Goal: Information Seeking & Learning: Find specific fact

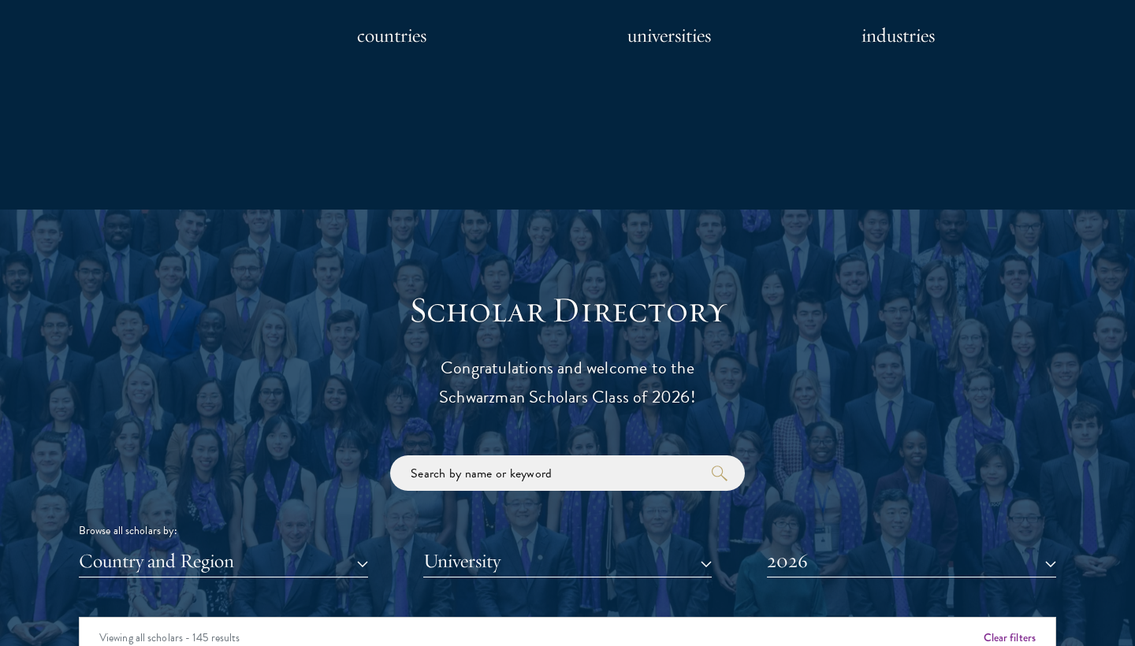
scroll to position [1682, 0]
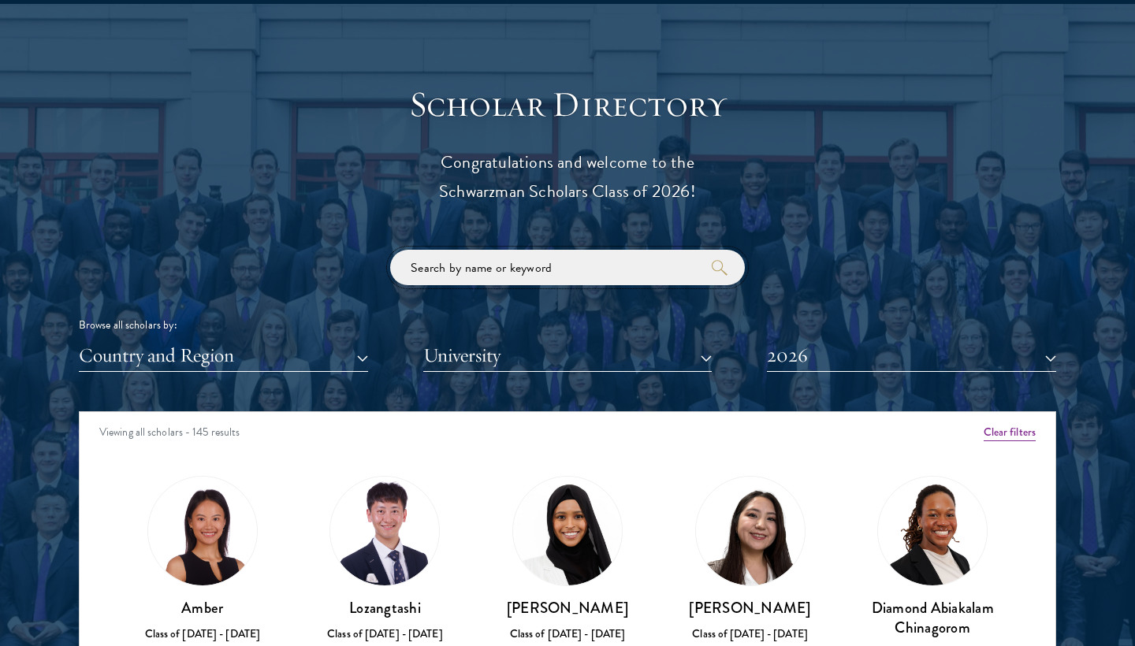
click at [594, 262] on input "search" at bounding box center [567, 267] width 355 height 35
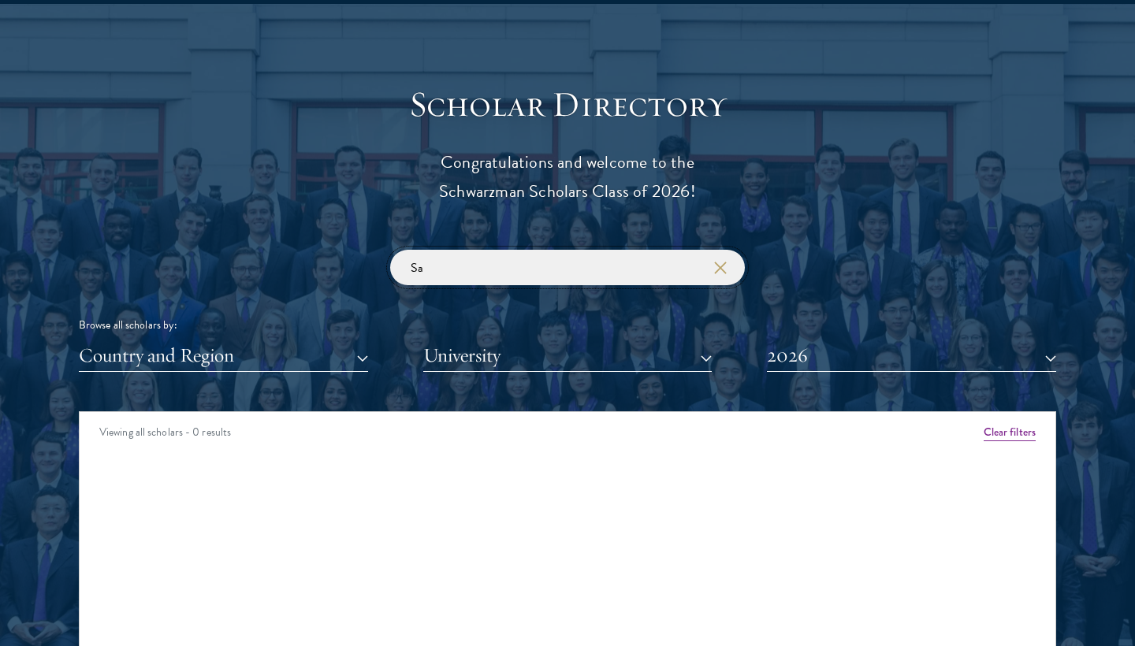
type input "S"
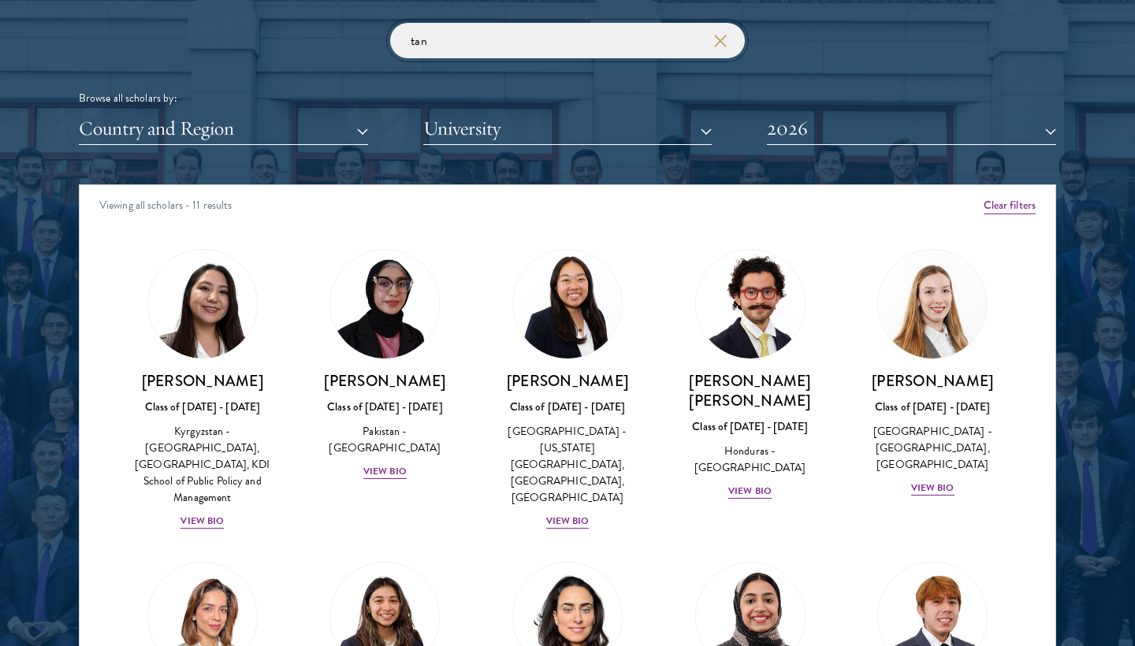
scroll to position [1910, 0]
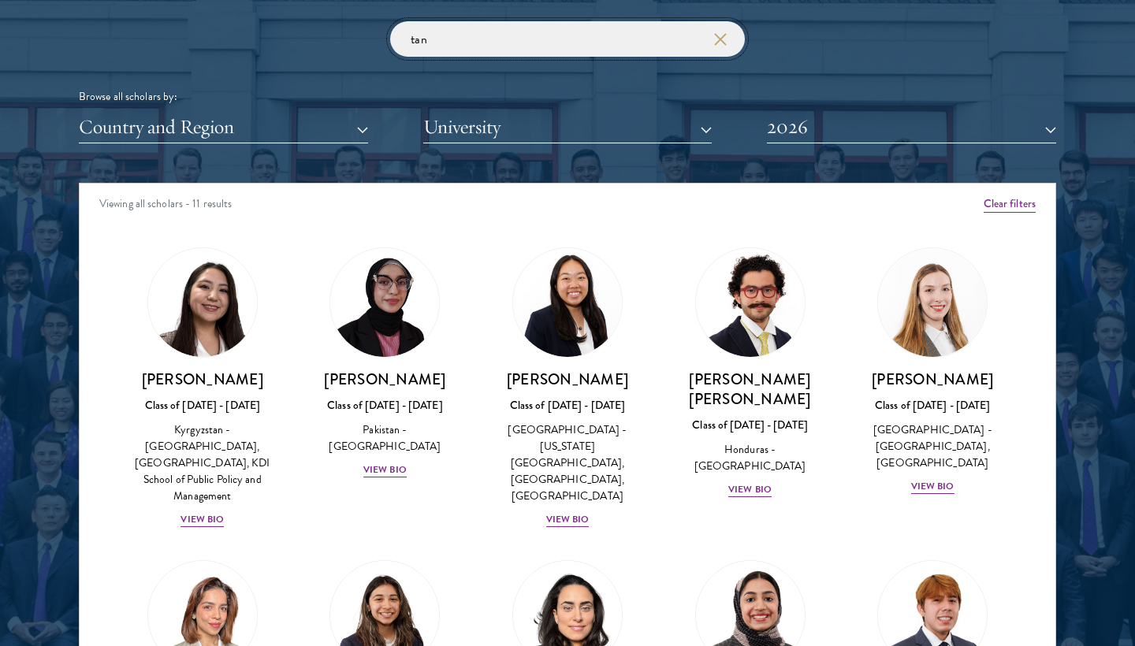
drag, startPoint x: 478, startPoint y: 29, endPoint x: 289, endPoint y: 6, distance: 190.6
click at [289, 6] on div "Scholar Directory Congratulations and welcome to the Schwarzman Scholars Class …" at bounding box center [568, 255] width 978 height 802
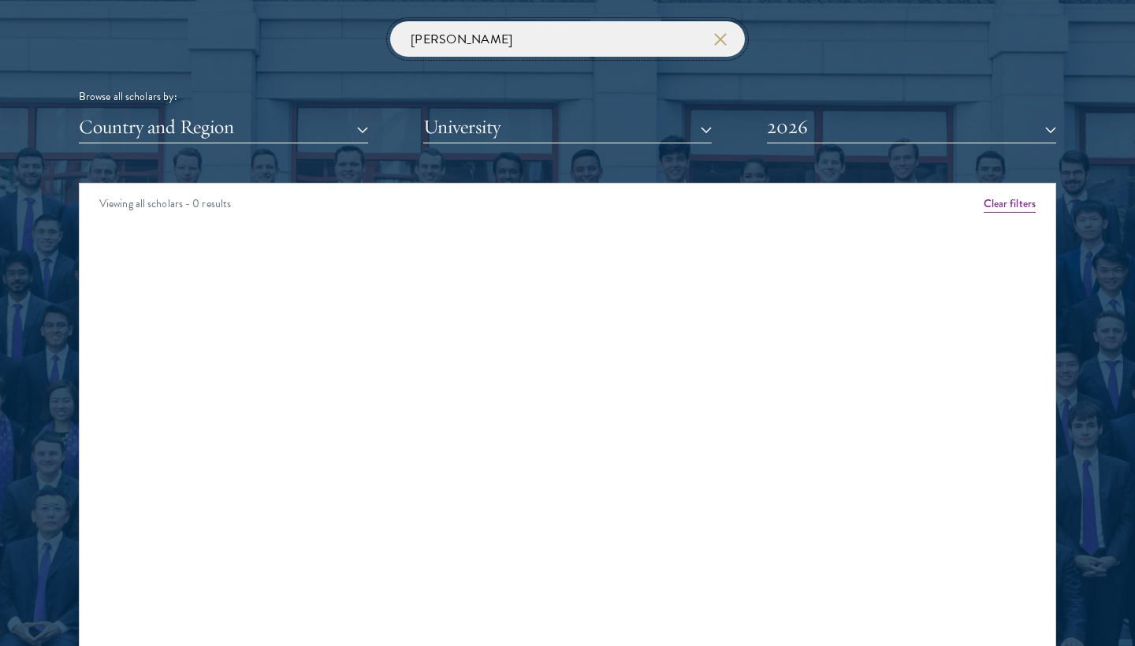
type input "[PERSON_NAME]"
